Goal: Navigation & Orientation: Understand site structure

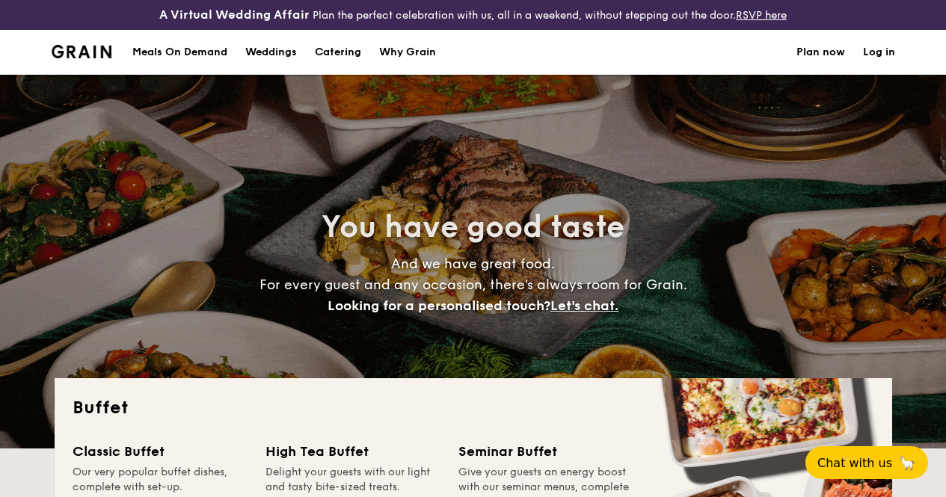
select select
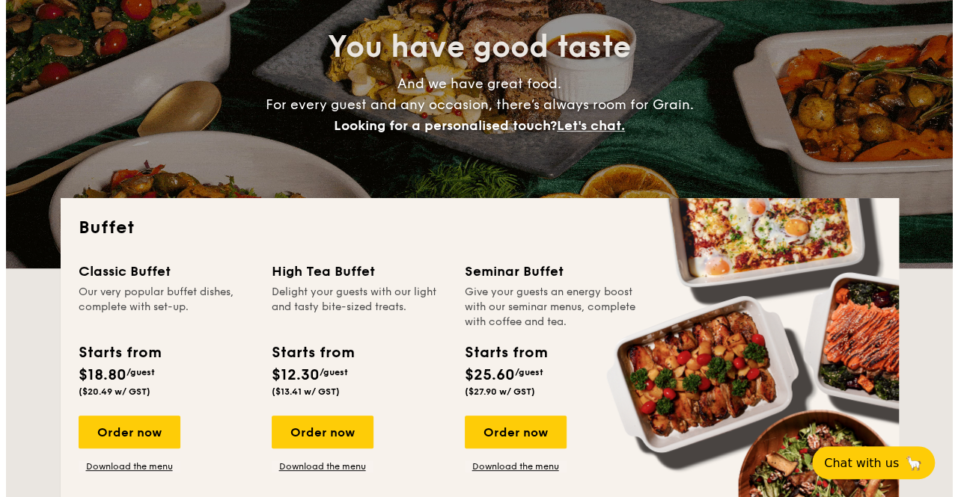
scroll to position [224, 0]
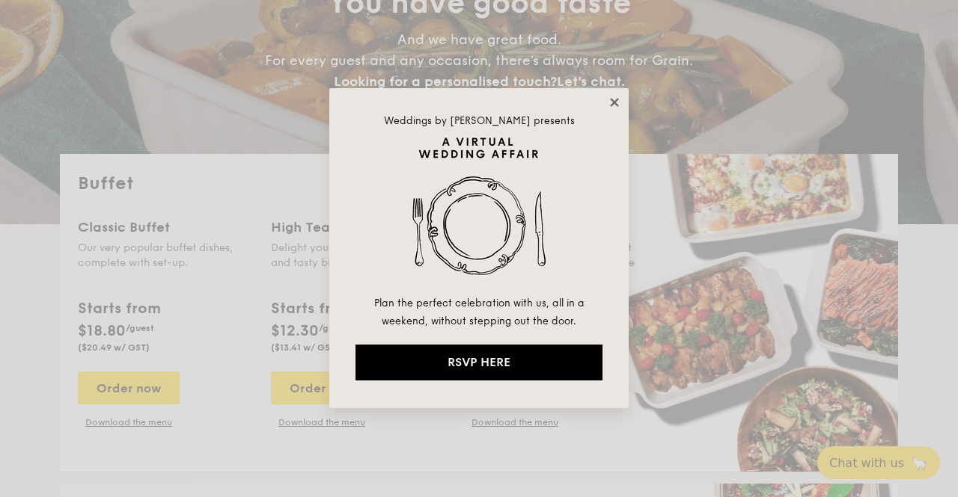
click at [617, 103] on icon at bounding box center [613, 102] width 13 height 13
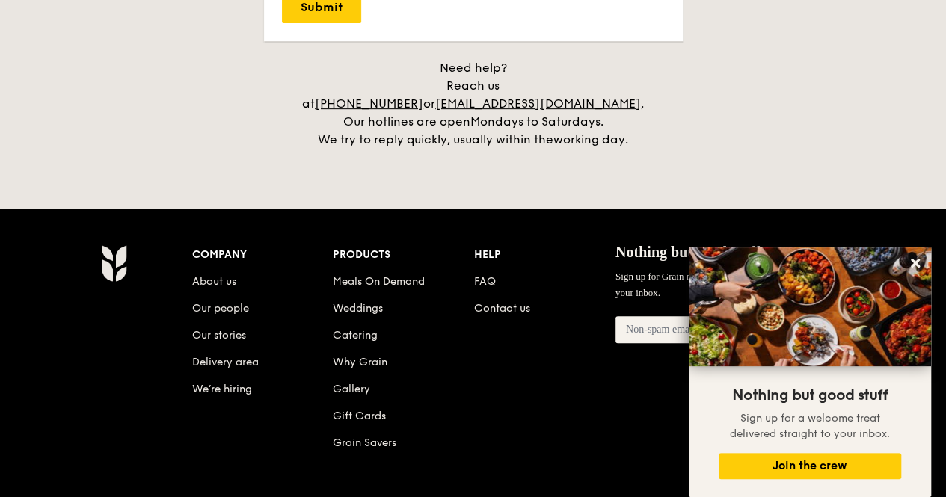
scroll to position [3154, 0]
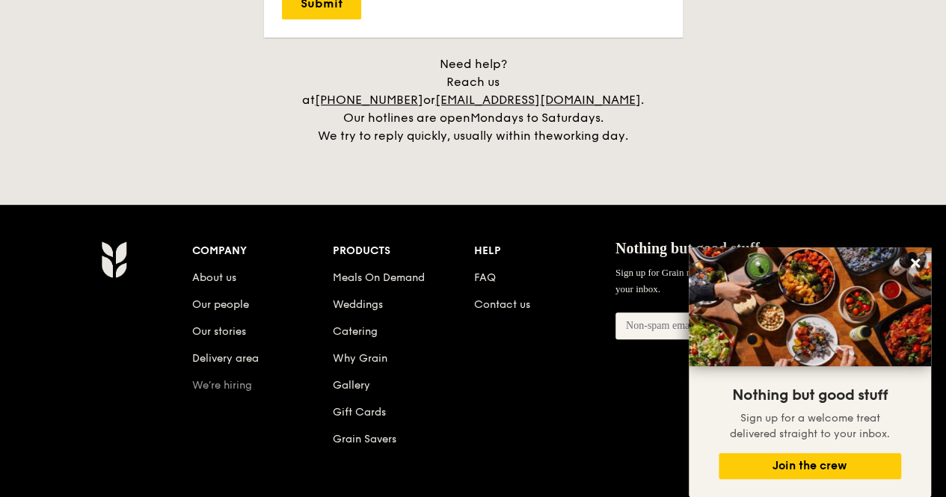
click at [226, 379] on link "We’re hiring" at bounding box center [222, 385] width 60 height 13
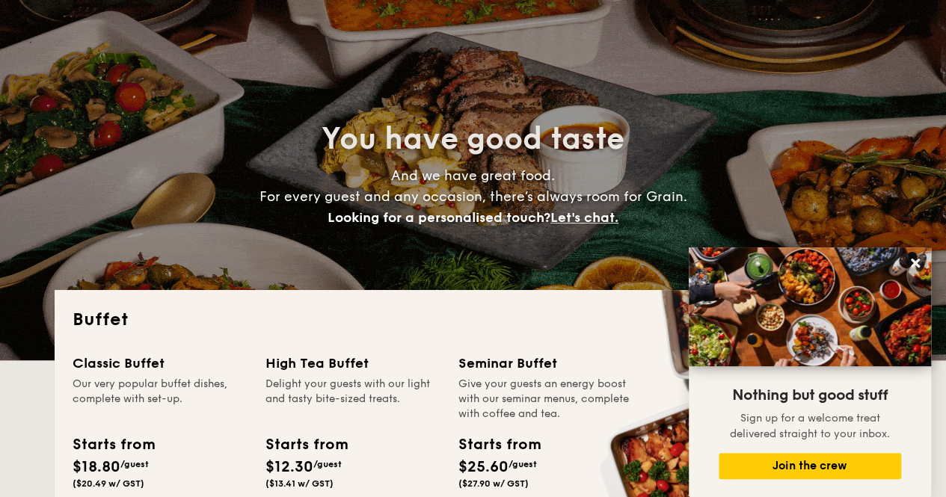
scroll to position [0, 0]
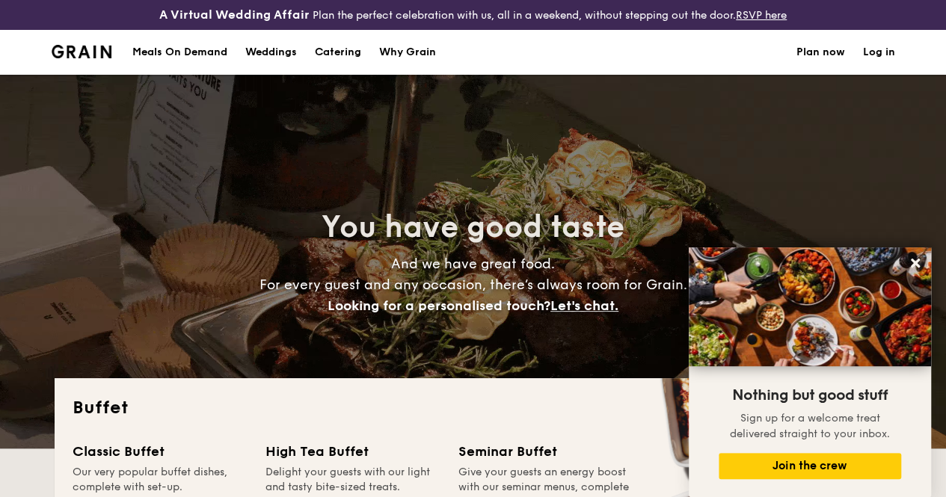
click at [413, 72] on div "Why Grain" at bounding box center [407, 52] width 57 height 45
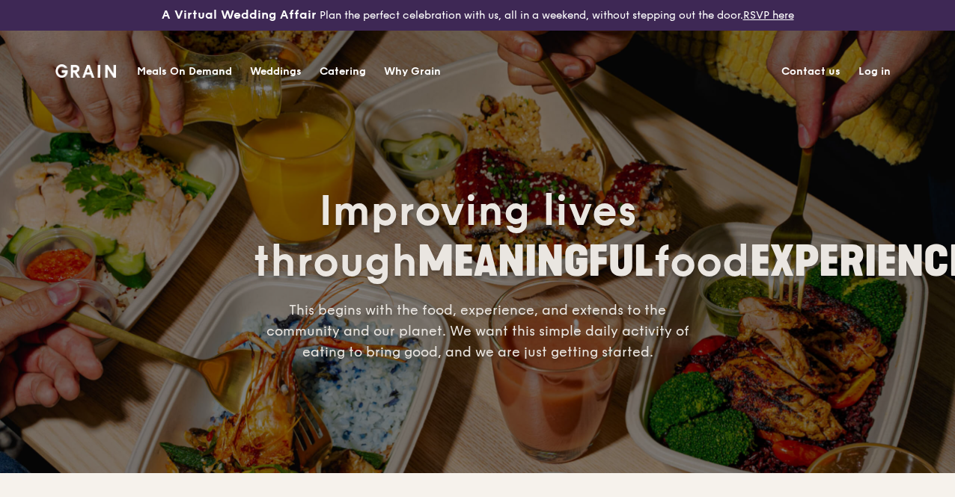
click at [429, 68] on div "Why Grain" at bounding box center [412, 71] width 57 height 45
